Goal: Information Seeking & Learning: Learn about a topic

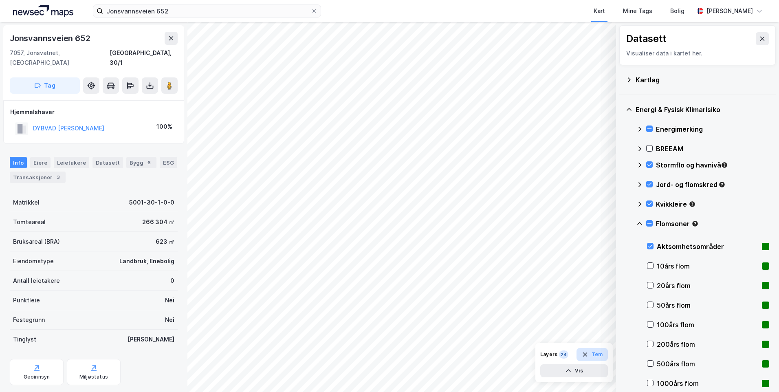
click at [604, 349] on button "Tøm" at bounding box center [592, 354] width 31 height 13
click at [314, 10] on icon at bounding box center [314, 11] width 5 height 5
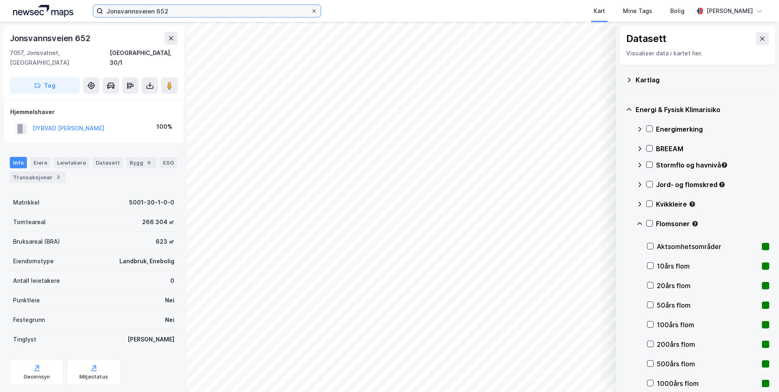
click at [311, 10] on input "Jonsvannsveien 652" at bounding box center [207, 11] width 208 height 12
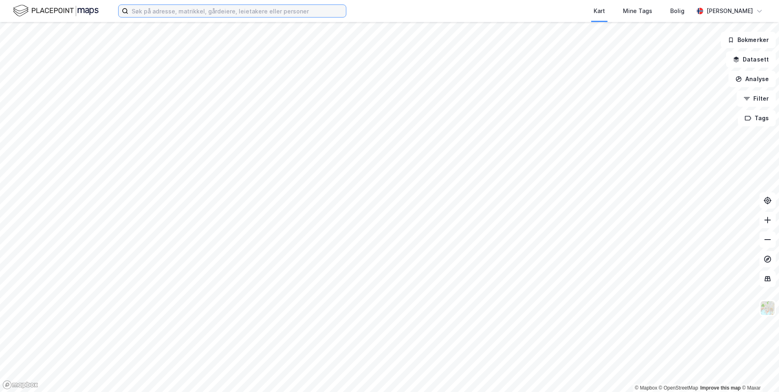
click at [159, 14] on input at bounding box center [237, 11] width 218 height 12
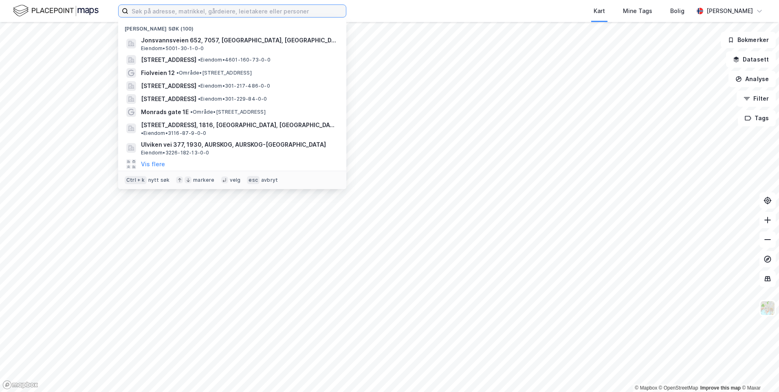
paste input "06127445123"
type input "06127445123"
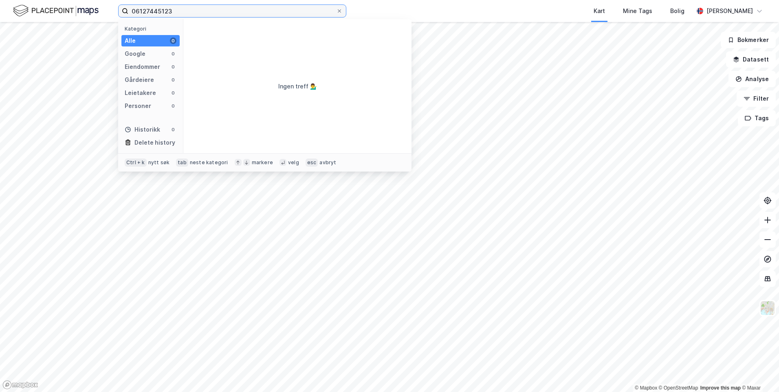
drag, startPoint x: 180, startPoint y: 10, endPoint x: 112, endPoint y: 0, distance: 69.2
click at [112, 0] on div "06127445123 Kategori Alle 0 Google 0 Eiendommer 0 Gårdeiere 0 Leietakere 0 Pers…" at bounding box center [389, 11] width 779 height 22
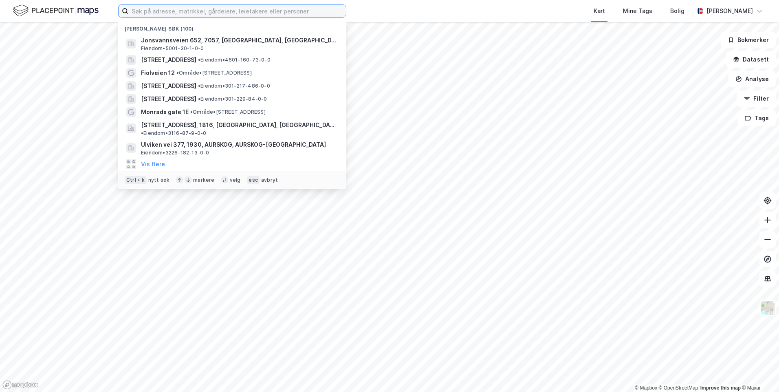
click at [236, 10] on input at bounding box center [237, 11] width 218 height 12
paste input "Brufjordvegen 171"
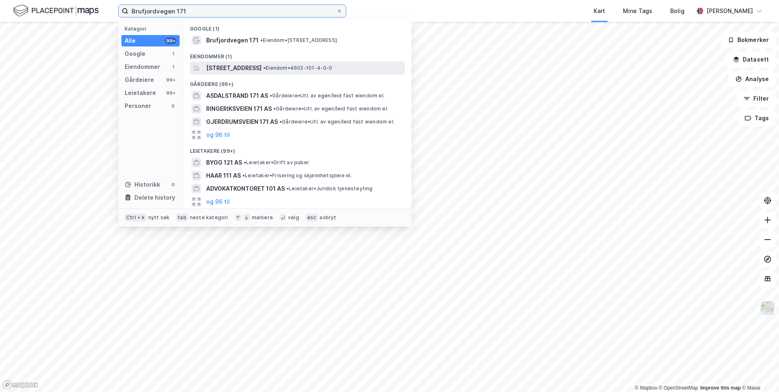
type input "Brufjordvegen 171"
click at [262, 68] on span "[STREET_ADDRESS]" at bounding box center [233, 68] width 55 height 10
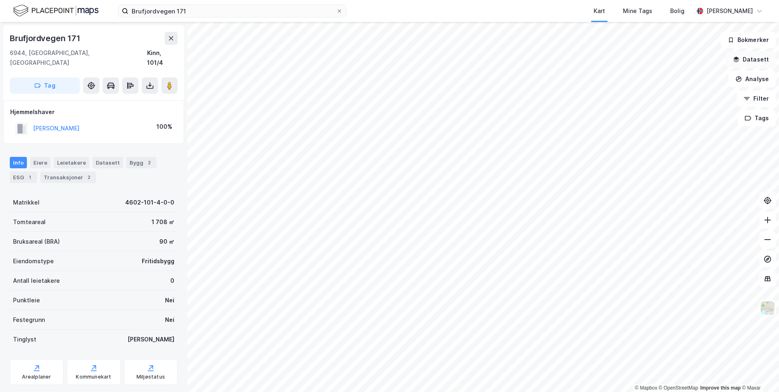
click at [747, 56] on button "Datasett" at bounding box center [751, 59] width 50 height 16
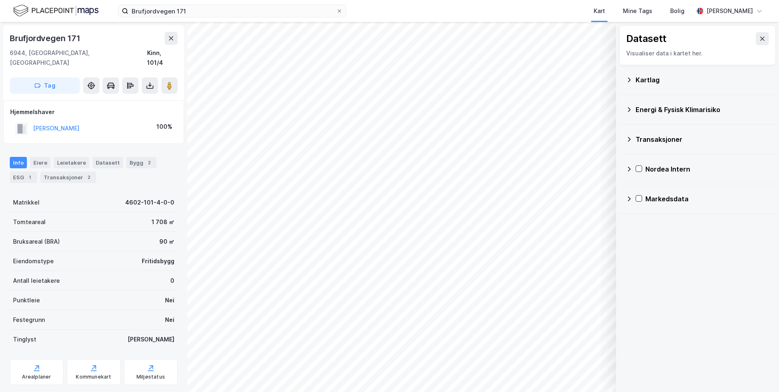
click at [652, 80] on div "Kartlag" at bounding box center [703, 80] width 134 height 10
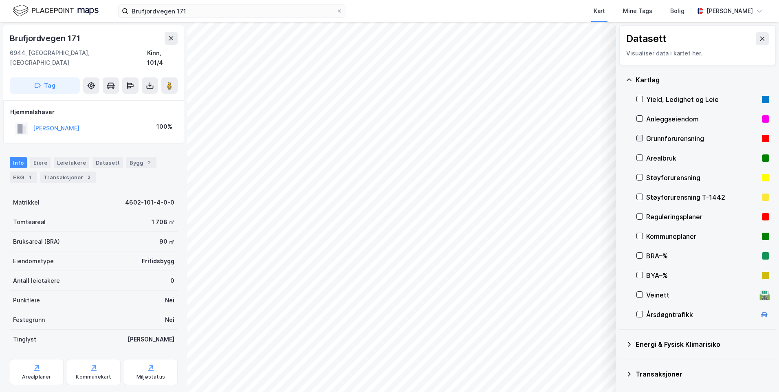
click at [640, 139] on icon at bounding box center [640, 138] width 4 height 3
click at [627, 77] on icon at bounding box center [629, 80] width 7 height 7
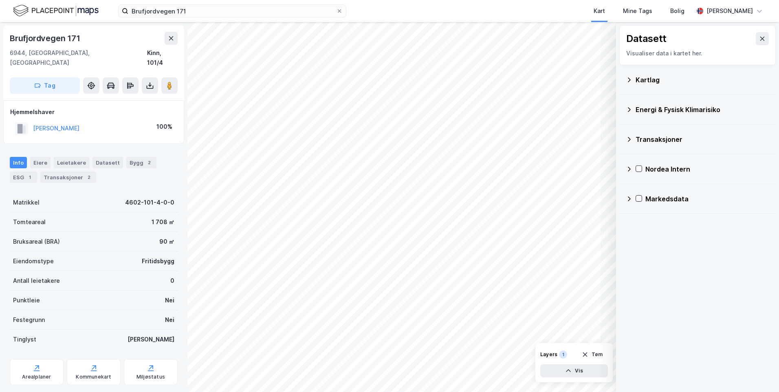
click at [653, 110] on div "Energi & Fysisk Klimarisiko" at bounding box center [703, 110] width 134 height 10
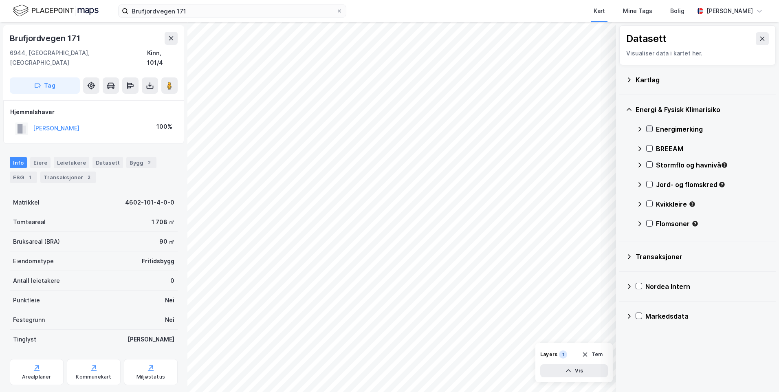
click at [651, 127] on icon at bounding box center [650, 129] width 6 height 6
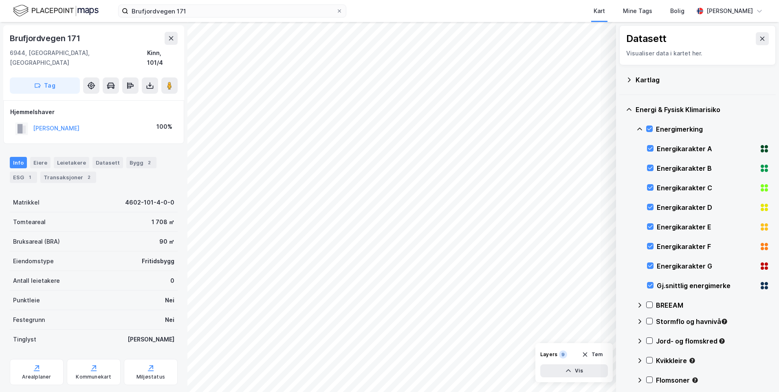
click at [638, 129] on icon at bounding box center [640, 129] width 7 height 7
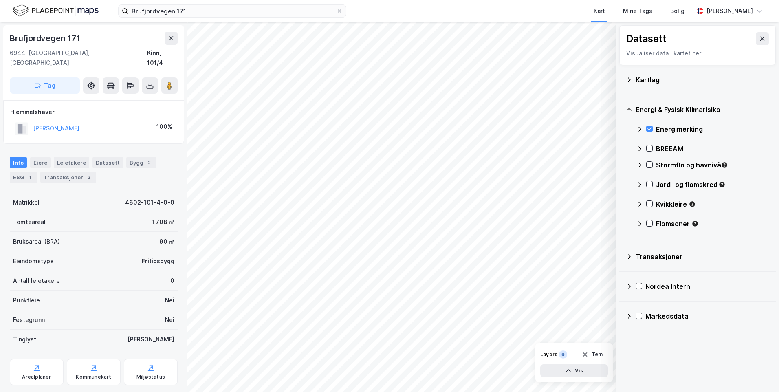
click at [638, 129] on icon at bounding box center [640, 129] width 7 height 7
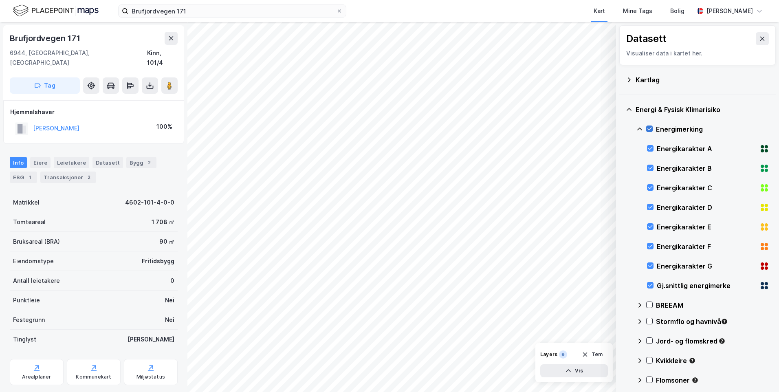
click at [651, 130] on icon at bounding box center [650, 129] width 6 height 6
click at [652, 269] on icon at bounding box center [651, 266] width 6 height 6
click at [640, 126] on icon at bounding box center [640, 129] width 7 height 7
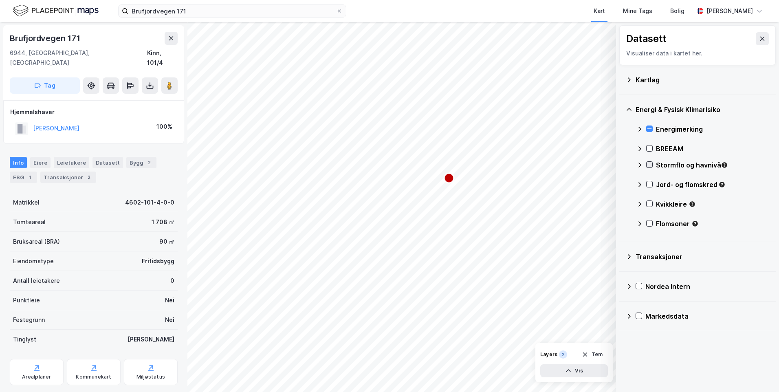
click at [650, 164] on icon at bounding box center [650, 165] width 6 height 6
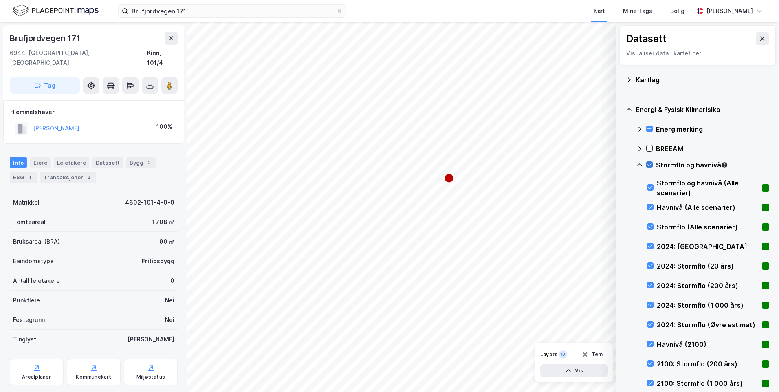
click at [647, 163] on icon at bounding box center [650, 165] width 6 height 6
click at [640, 163] on icon at bounding box center [640, 165] width 7 height 7
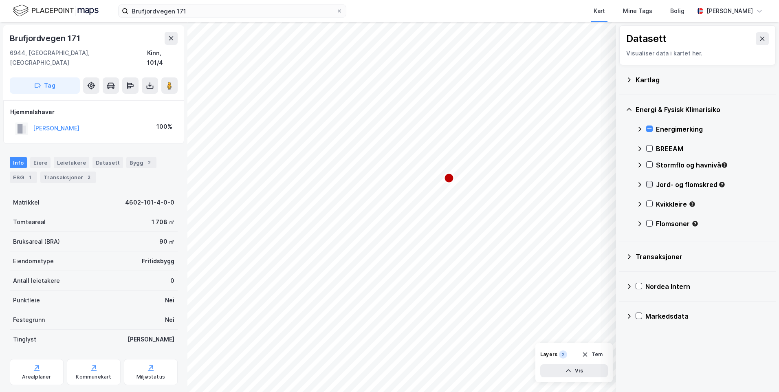
click at [650, 182] on icon at bounding box center [650, 184] width 6 height 6
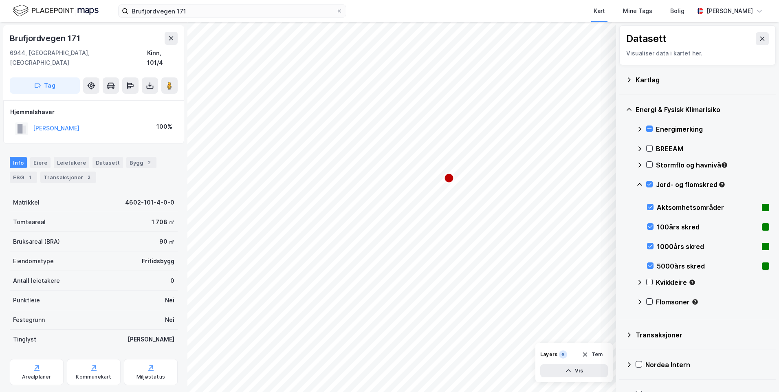
click at [640, 184] on icon at bounding box center [640, 184] width 5 height 3
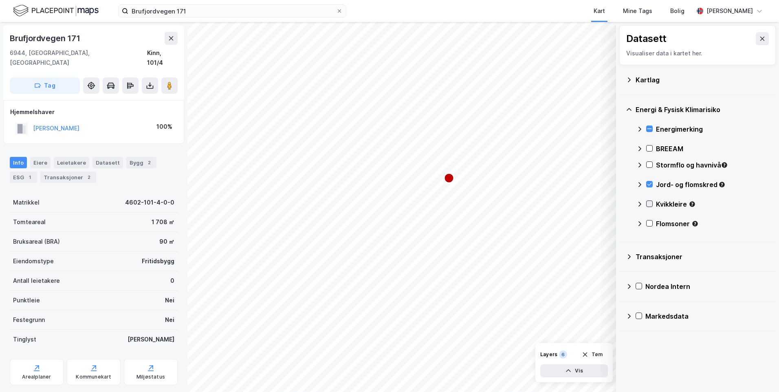
click at [650, 204] on icon at bounding box center [650, 204] width 6 height 6
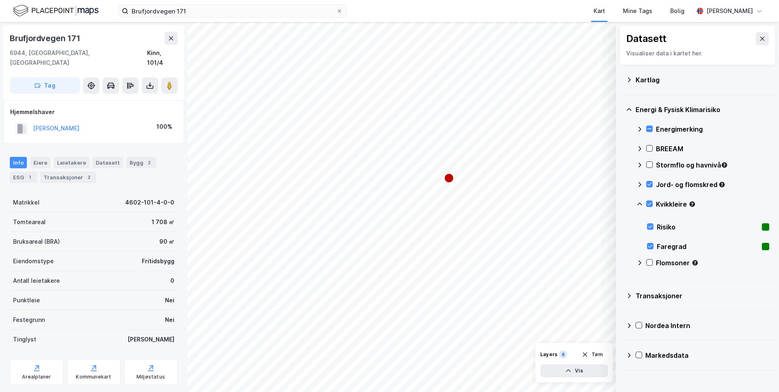
click at [639, 202] on icon at bounding box center [640, 204] width 7 height 7
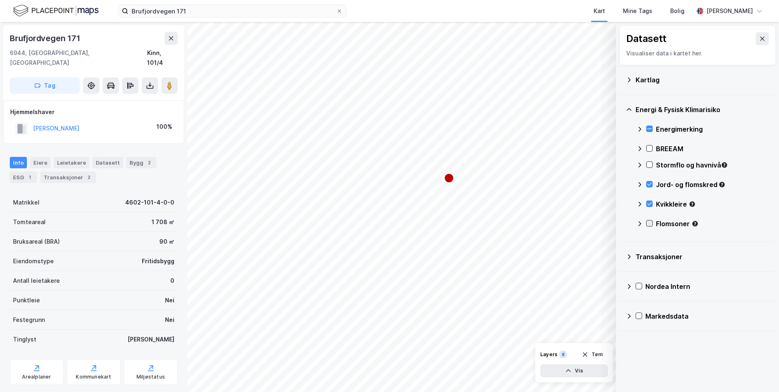
click at [650, 222] on icon at bounding box center [650, 224] width 6 height 6
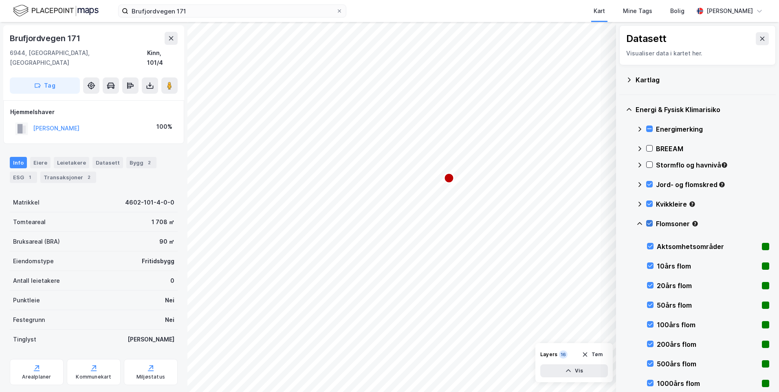
click at [650, 221] on icon at bounding box center [650, 224] width 6 height 6
click at [641, 221] on icon at bounding box center [640, 224] width 7 height 7
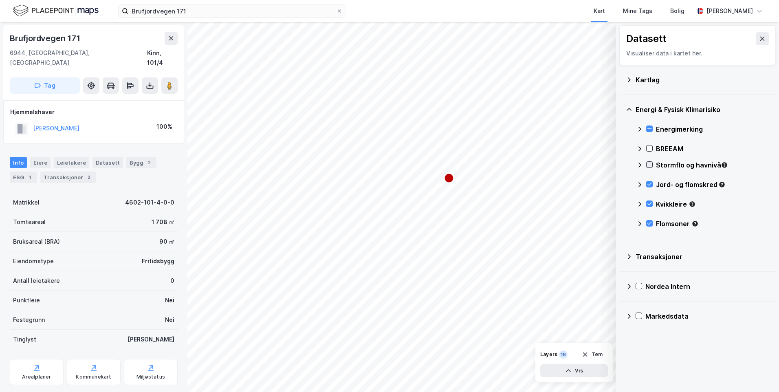
click at [650, 163] on icon at bounding box center [650, 165] width 6 height 6
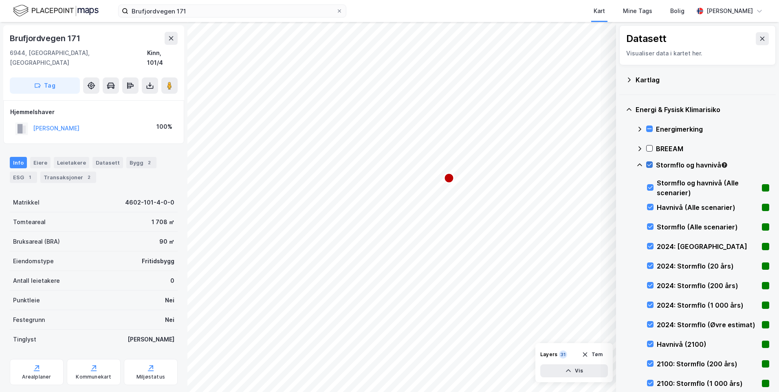
click at [648, 164] on icon at bounding box center [650, 165] width 6 height 6
click at [653, 245] on icon at bounding box center [651, 246] width 6 height 6
click at [653, 244] on icon at bounding box center [651, 246] width 6 height 6
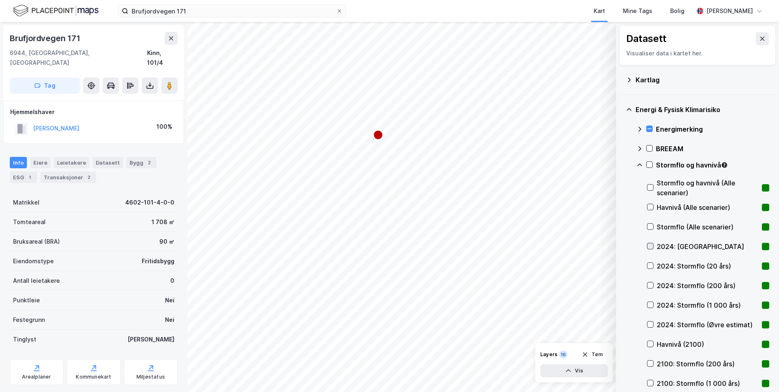
click at [653, 246] on icon at bounding box center [651, 246] width 6 height 6
click at [649, 246] on icon at bounding box center [651, 246] width 6 height 6
click at [652, 247] on icon at bounding box center [651, 246] width 6 height 6
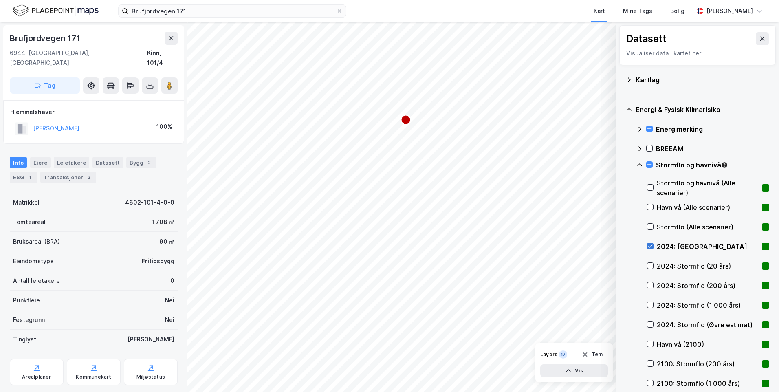
click at [647, 247] on div at bounding box center [650, 246] width 7 height 7
click at [651, 267] on icon at bounding box center [651, 266] width 6 height 6
click at [651, 283] on icon at bounding box center [651, 285] width 6 height 6
click at [651, 282] on div at bounding box center [650, 285] width 7 height 7
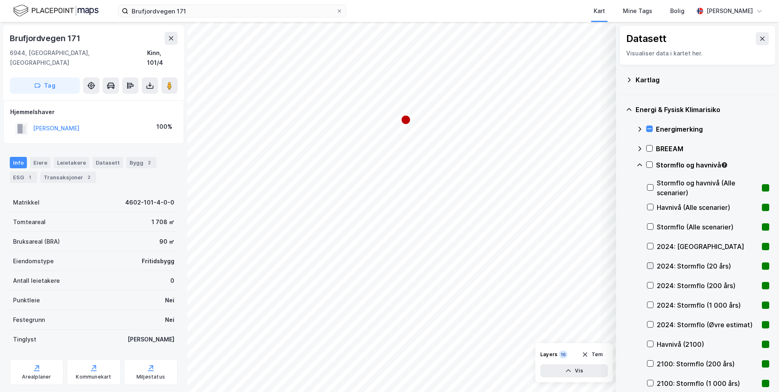
click at [652, 266] on icon at bounding box center [651, 266] width 6 height 6
click at [651, 243] on icon at bounding box center [651, 246] width 6 height 6
